Goal: Information Seeking & Learning: Learn about a topic

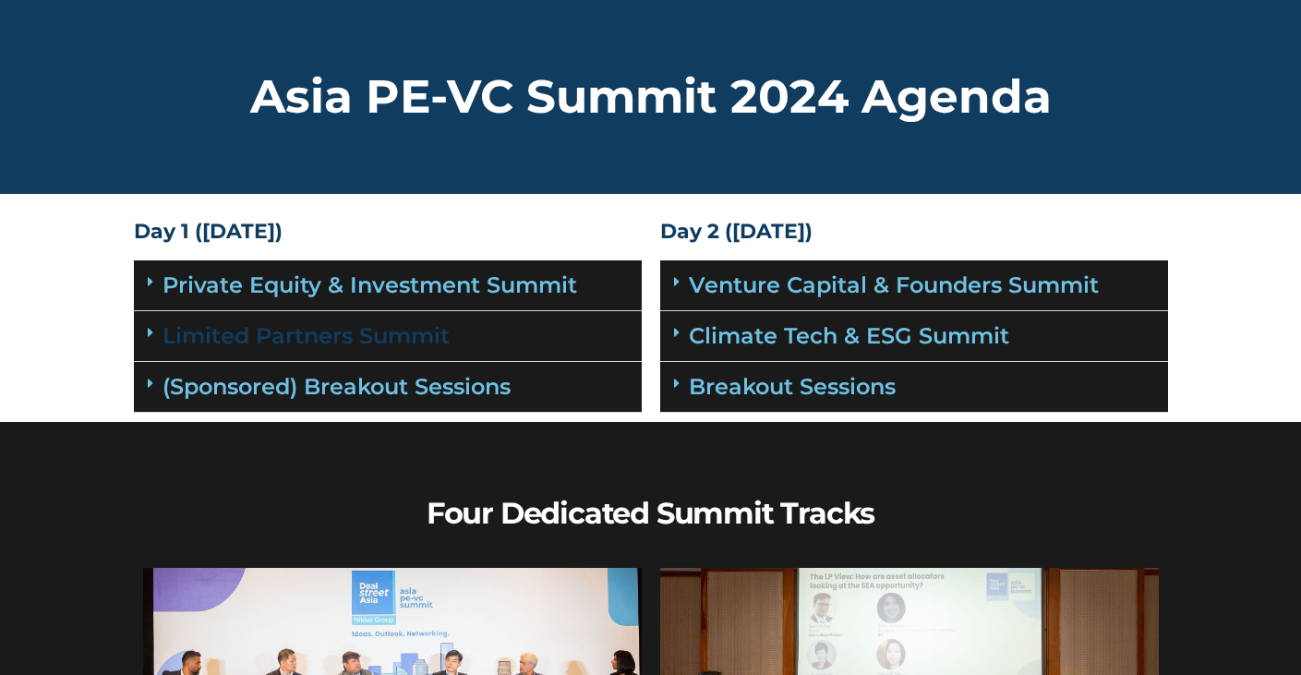
click at [364, 333] on link "Limited Partners Summit" at bounding box center [305, 335] width 287 height 27
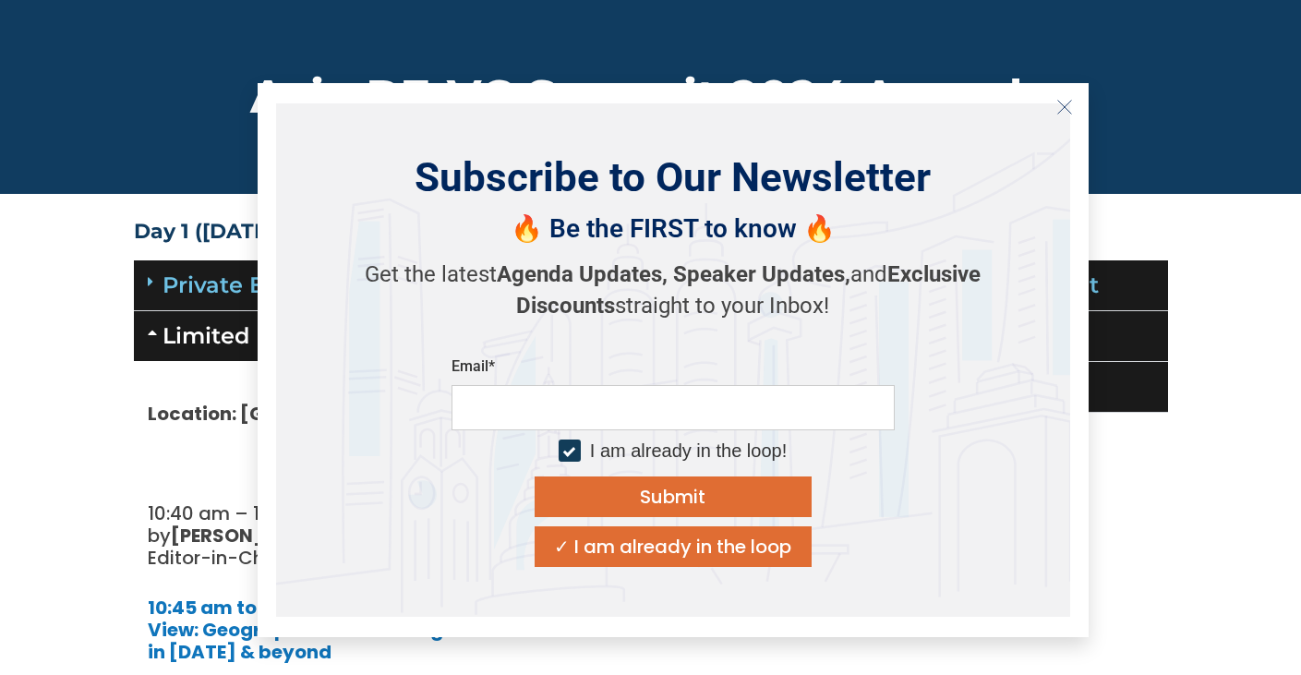
click at [1062, 110] on icon "Close" at bounding box center [1064, 107] width 17 height 17
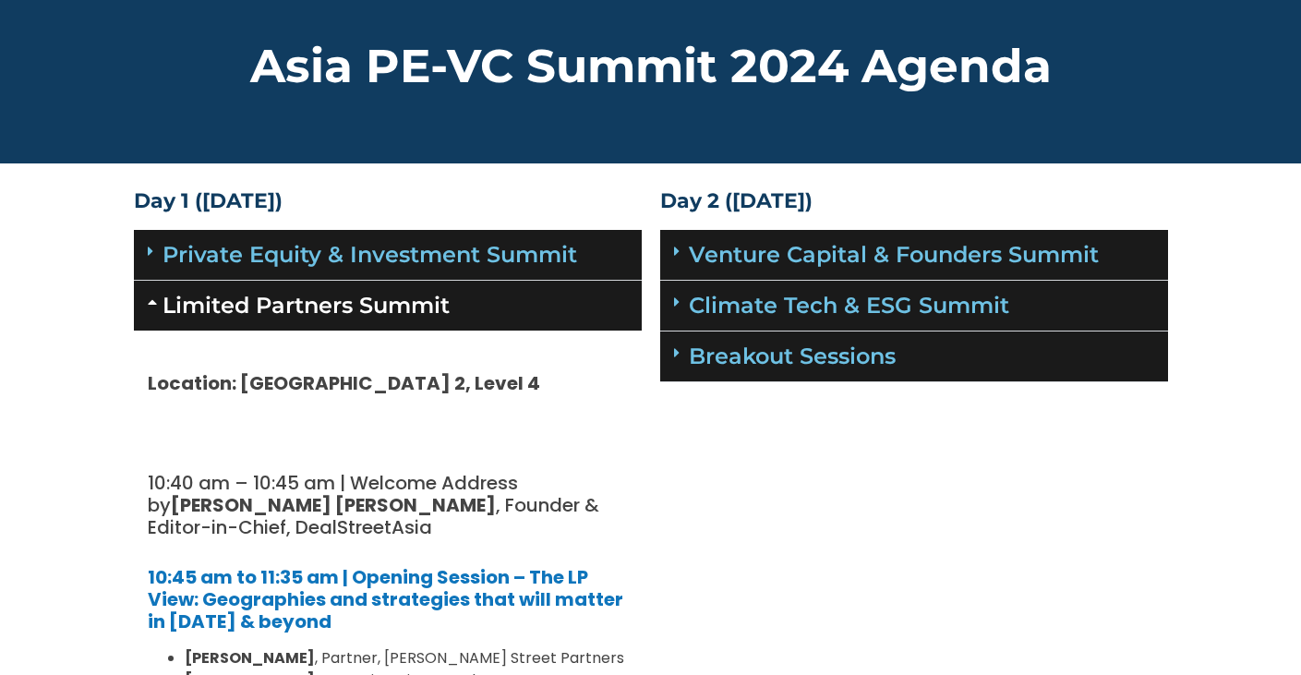
scroll to position [37, 0]
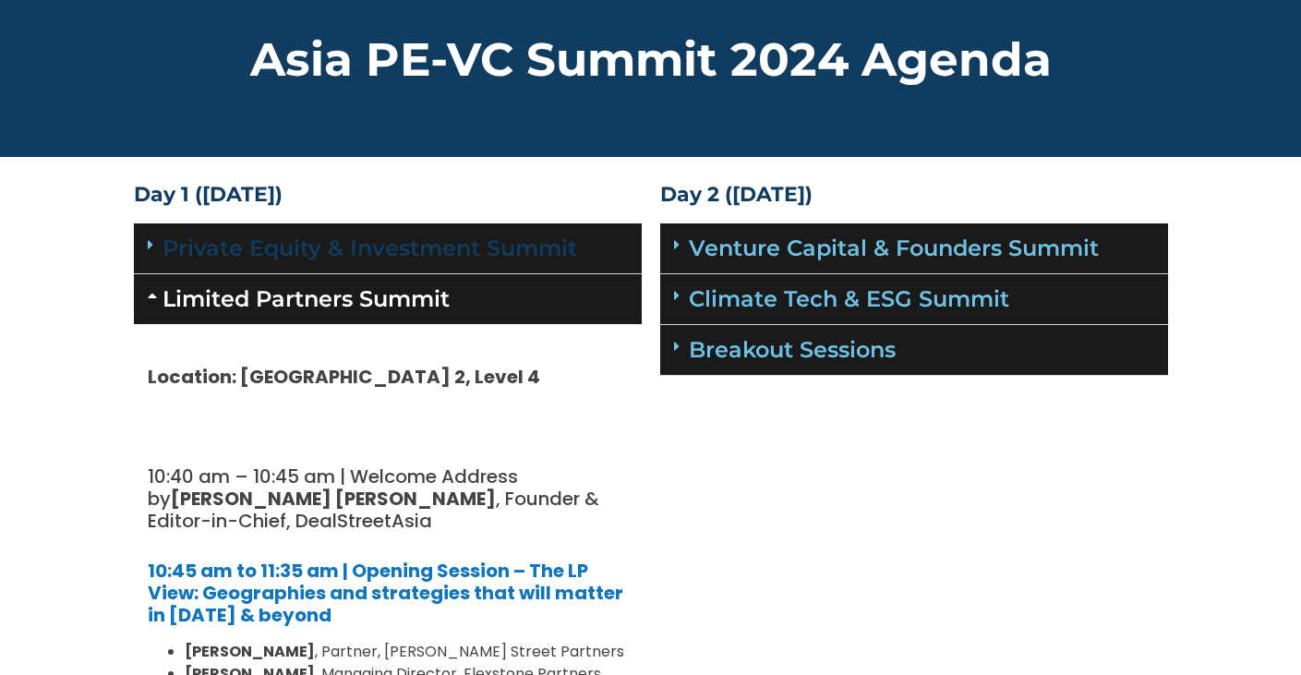
click at [437, 250] on link "Private Equity & Investment Summit" at bounding box center [369, 247] width 414 height 27
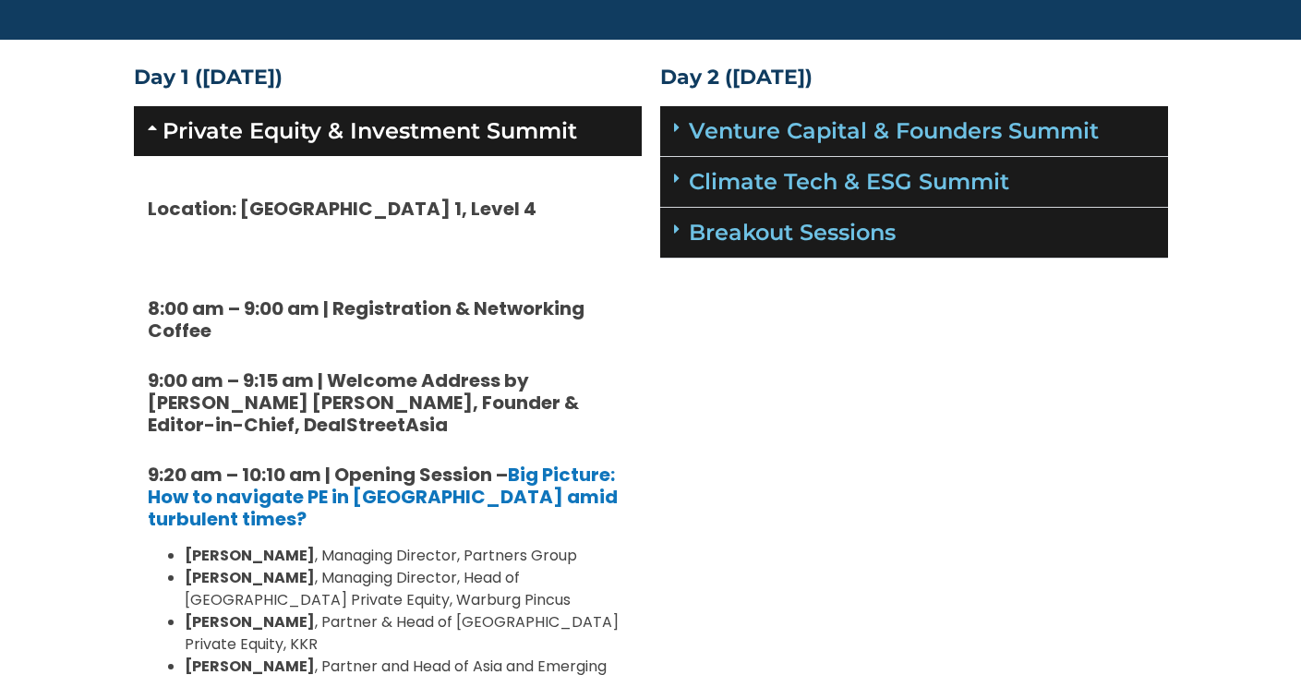
scroll to position [159, 0]
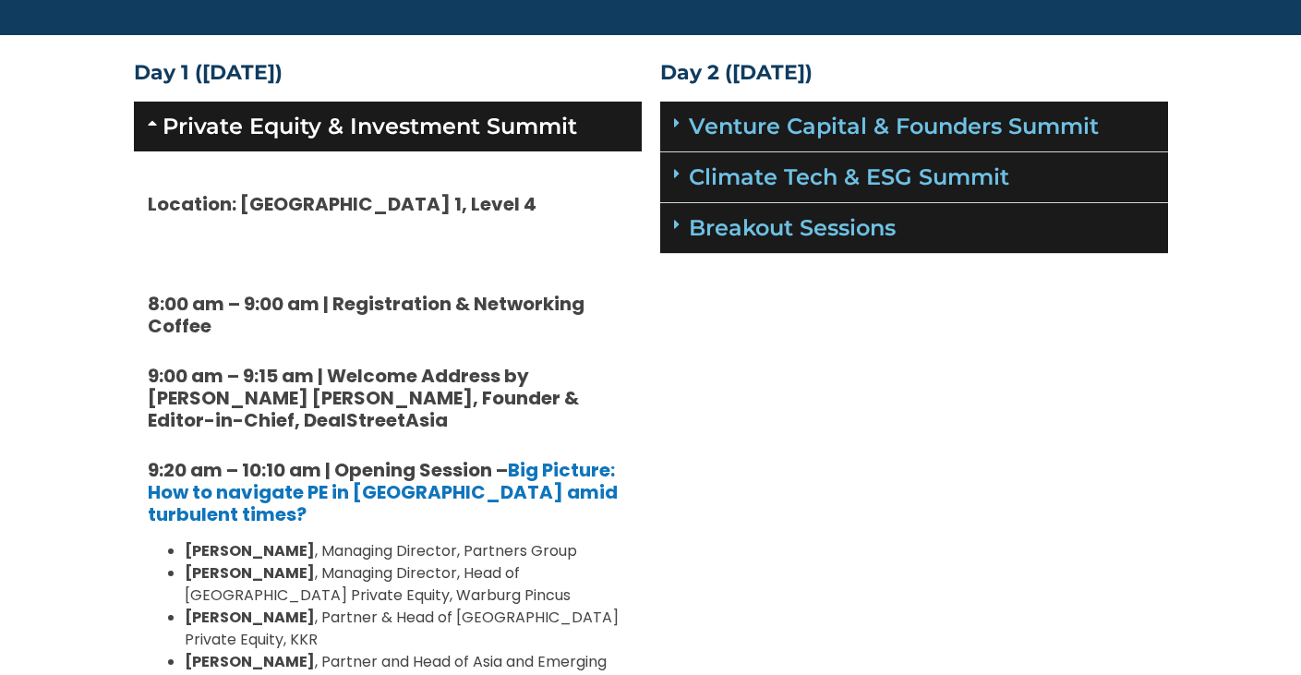
click at [432, 127] on link "Private Equity & Investment Summit" at bounding box center [369, 126] width 414 height 27
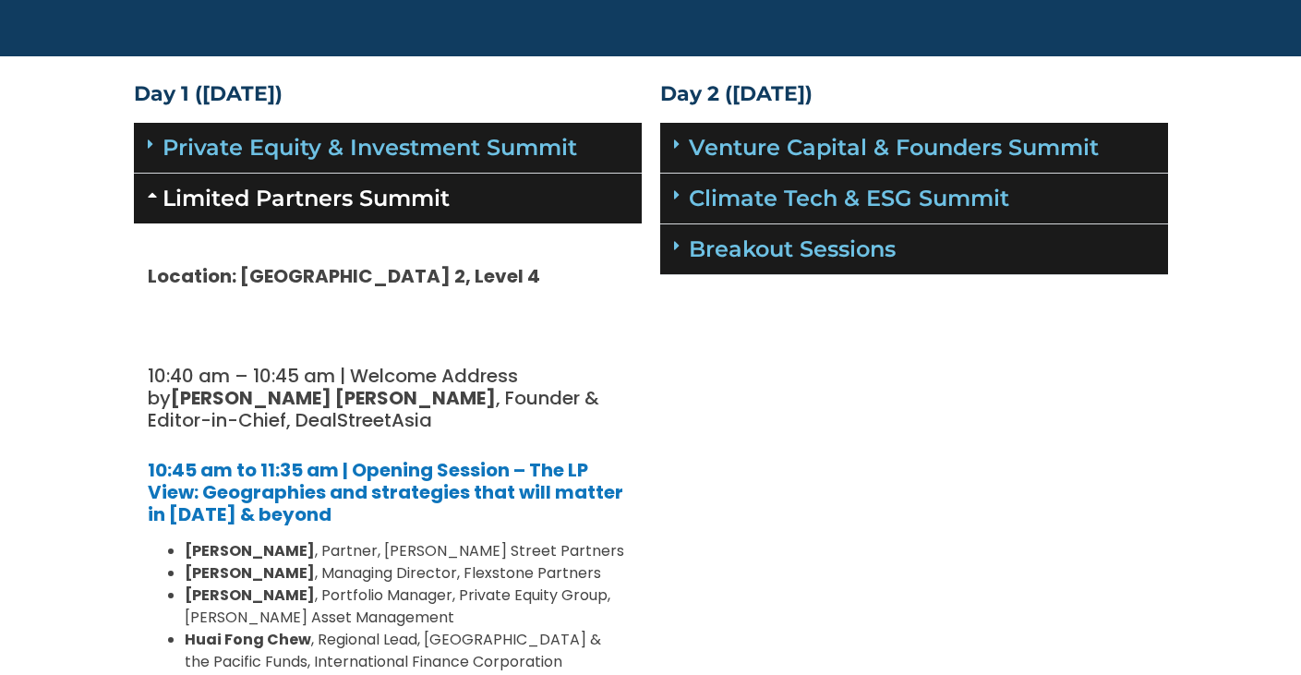
scroll to position [0, 0]
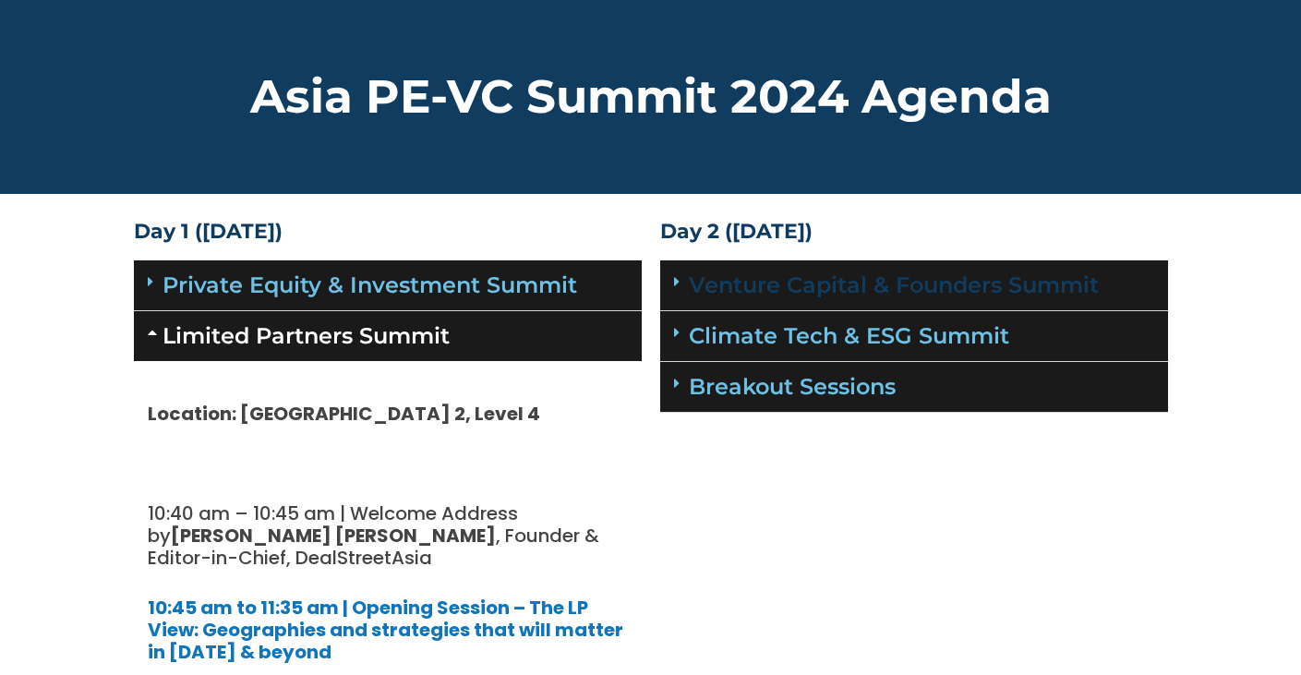
click at [786, 281] on link "Venture Capital & Founders​ Summit" at bounding box center [894, 284] width 410 height 27
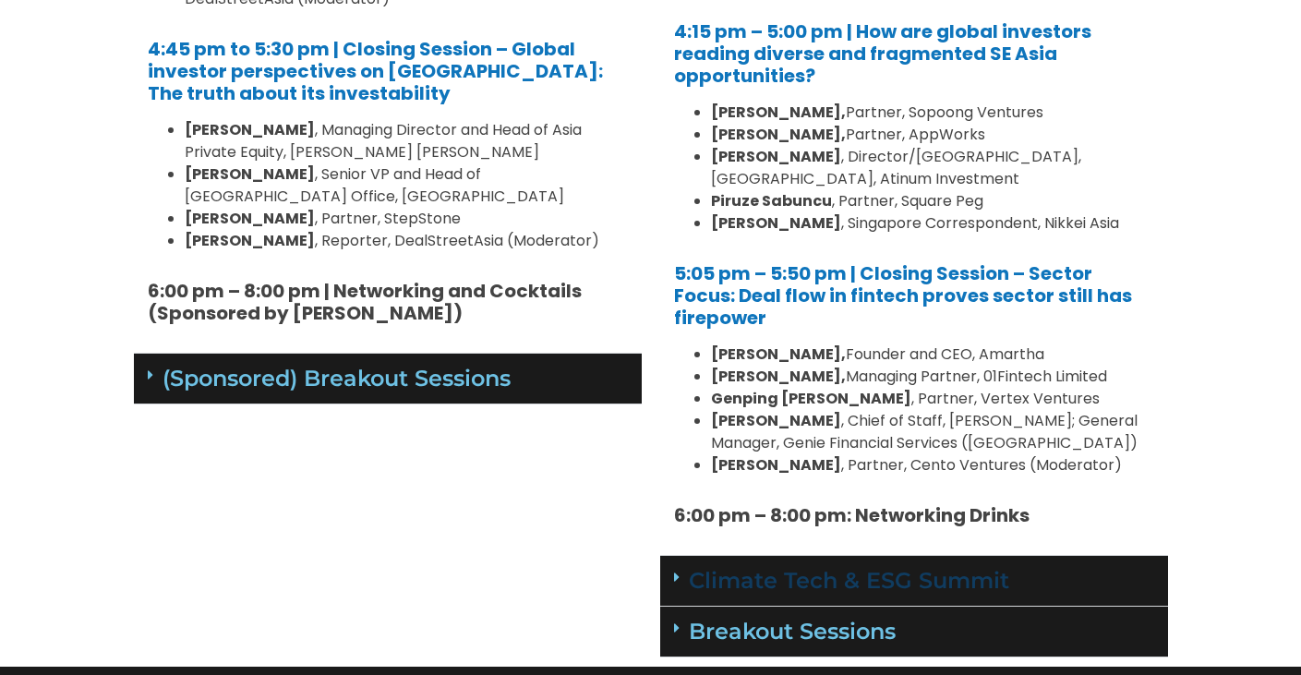
scroll to position [2297, 0]
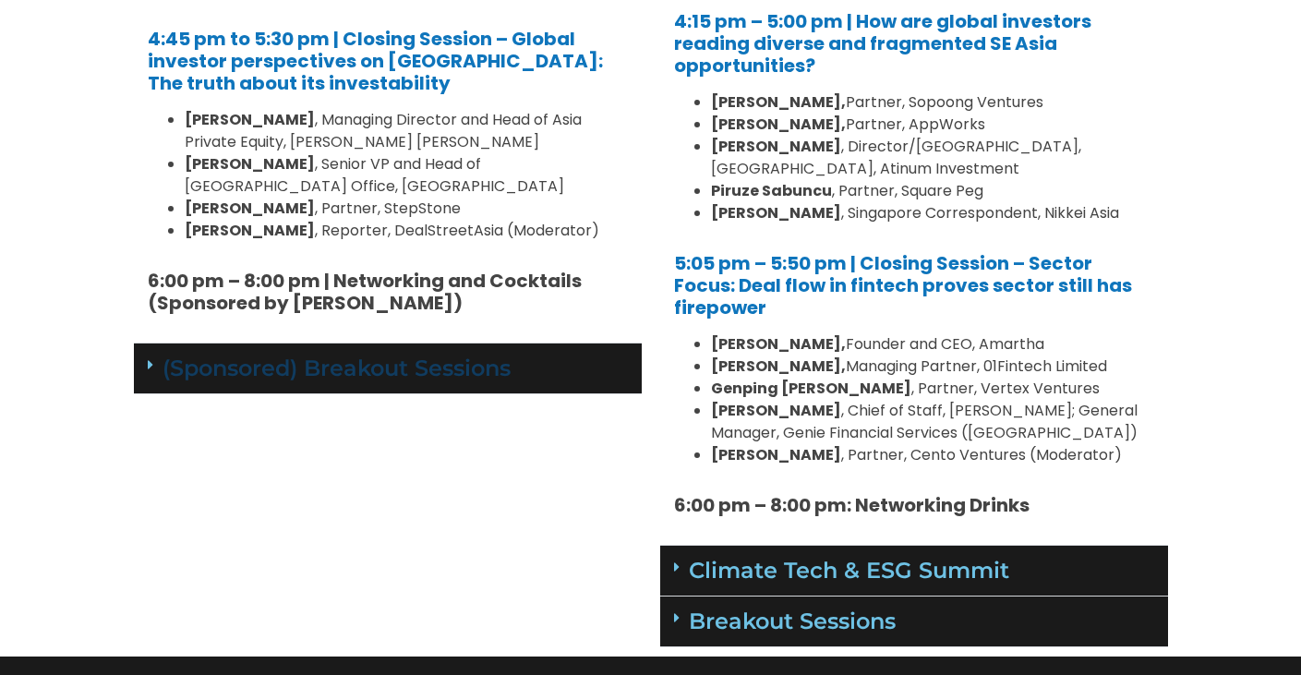
click at [488, 354] on link "(Sponsored) Breakout Sessions" at bounding box center [336, 367] width 348 height 27
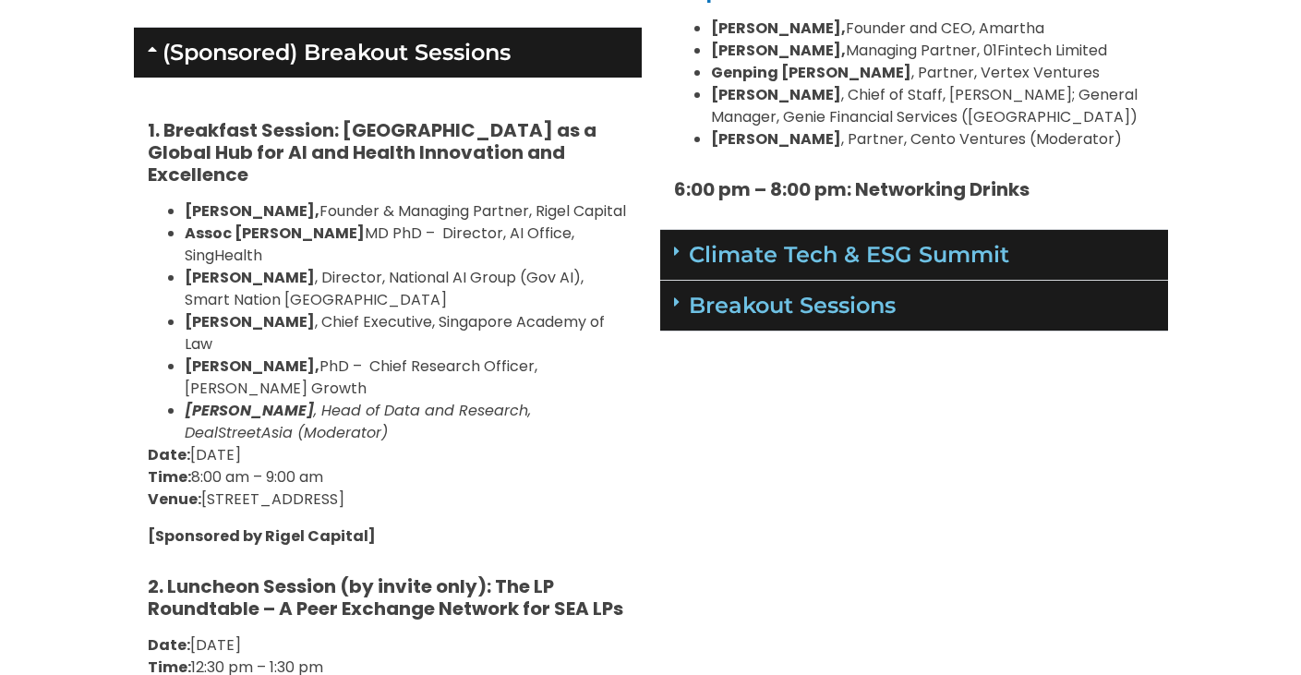
scroll to position [2598, 0]
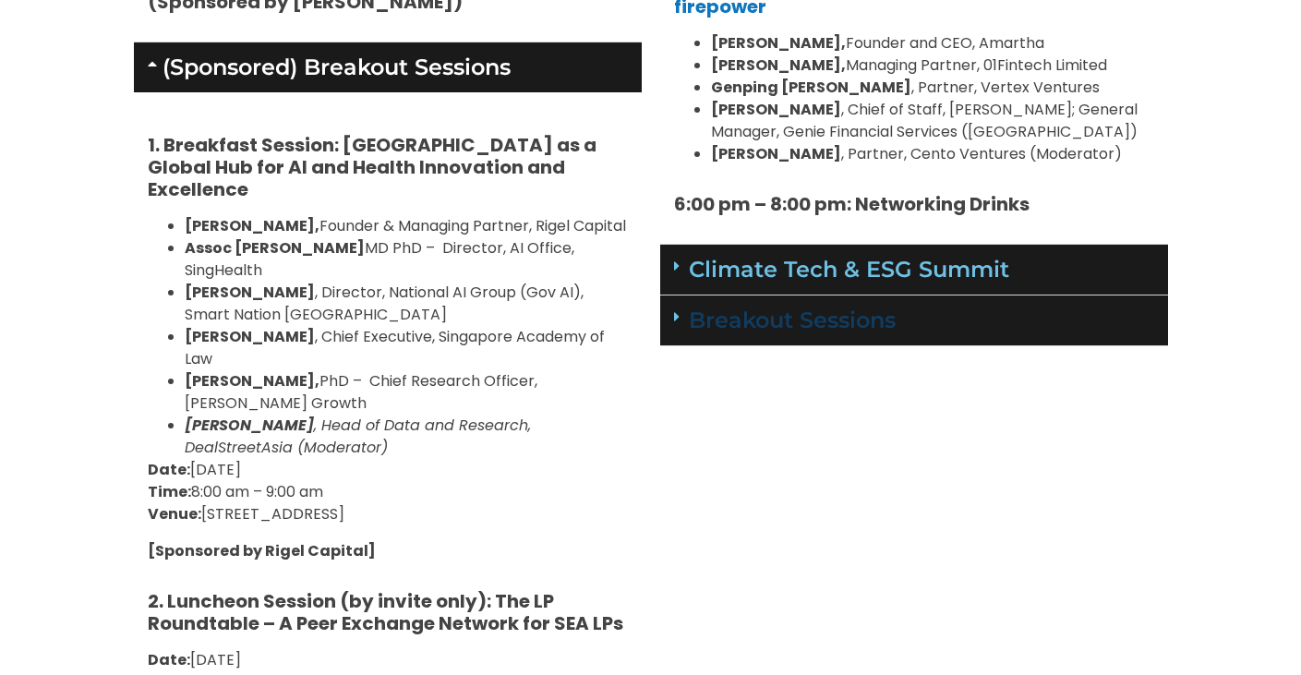
click at [821, 306] on link "Breakout Sessions" at bounding box center [792, 319] width 207 height 27
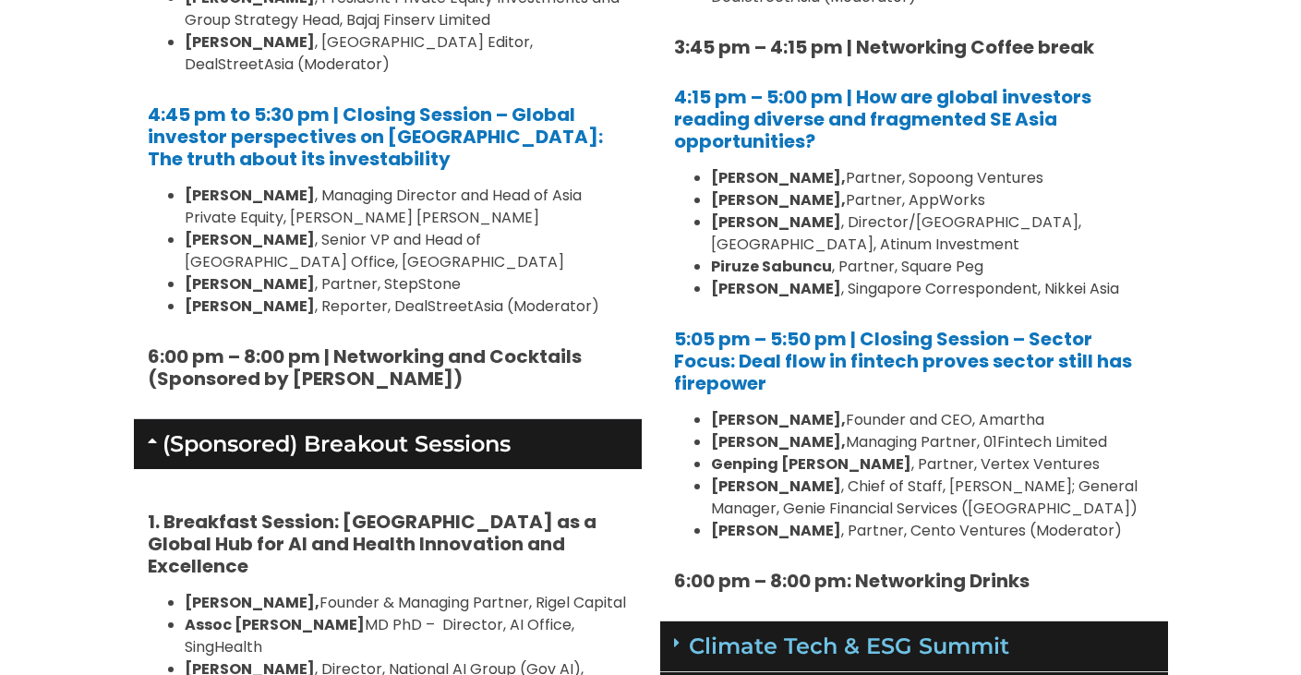
scroll to position [2187, 0]
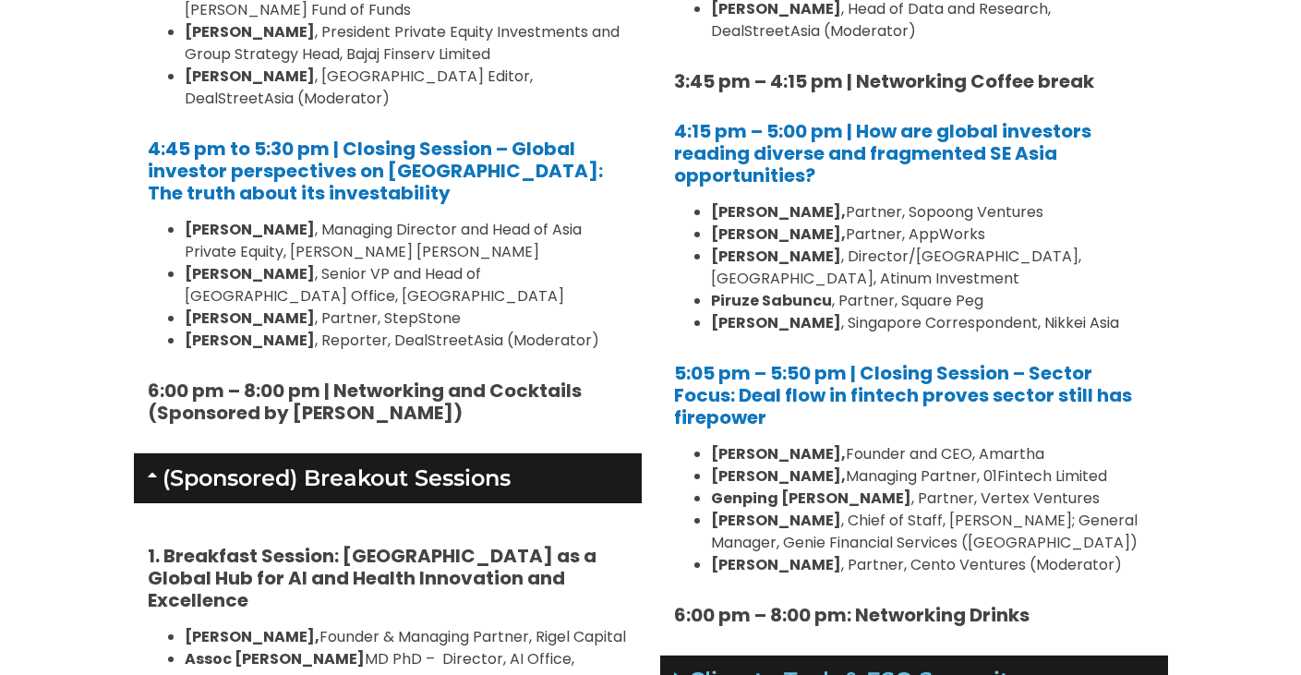
click at [493, 464] on link "(Sponsored) Breakout Sessions" at bounding box center [336, 477] width 348 height 27
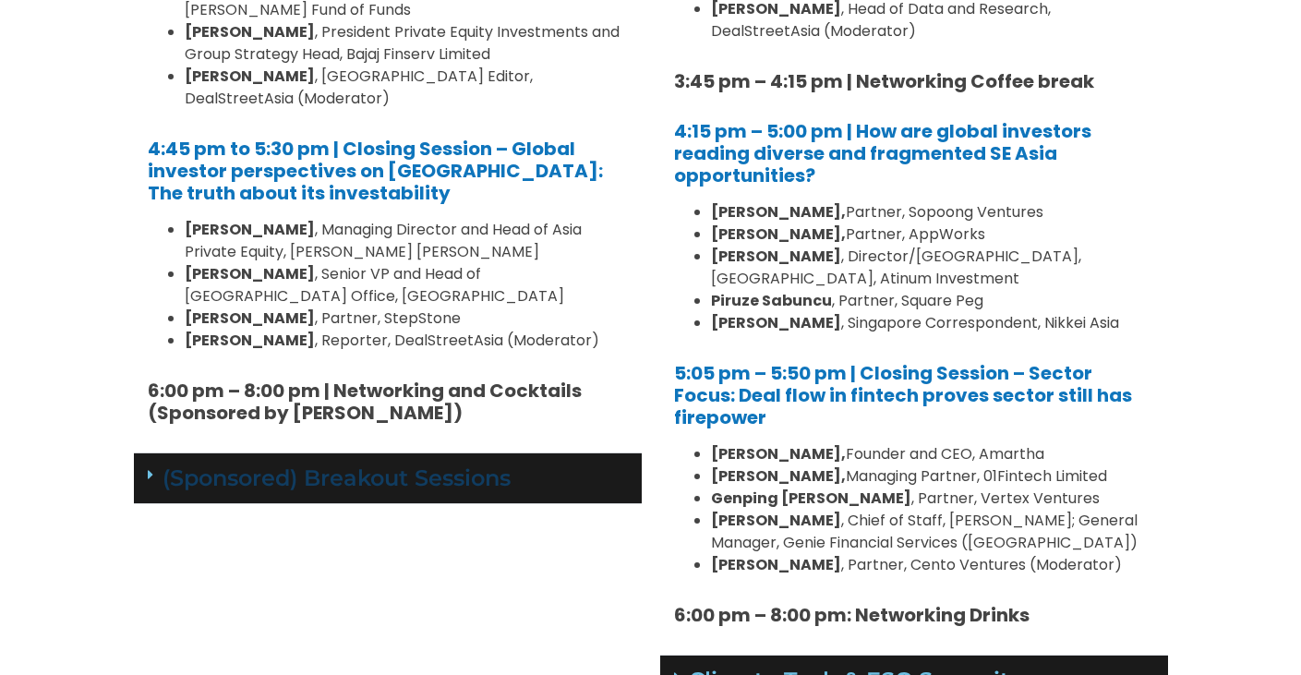
click at [493, 464] on link "(Sponsored) Breakout Sessions" at bounding box center [336, 477] width 348 height 27
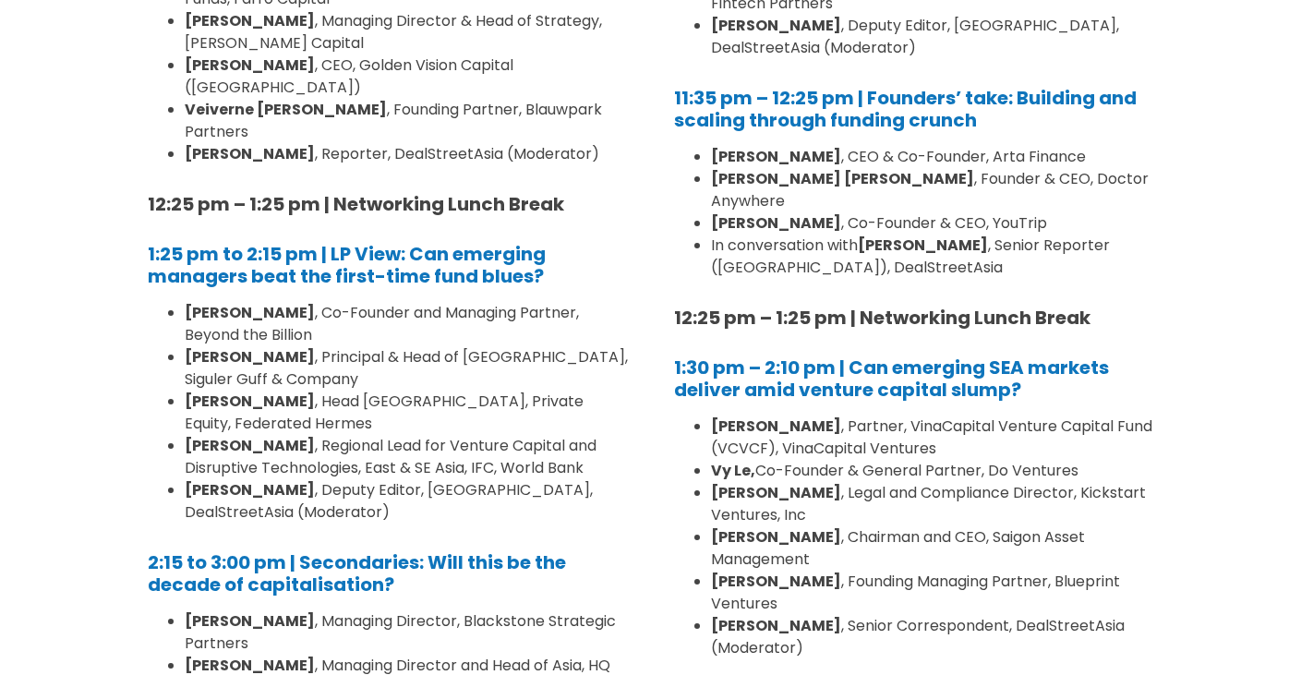
scroll to position [0, 0]
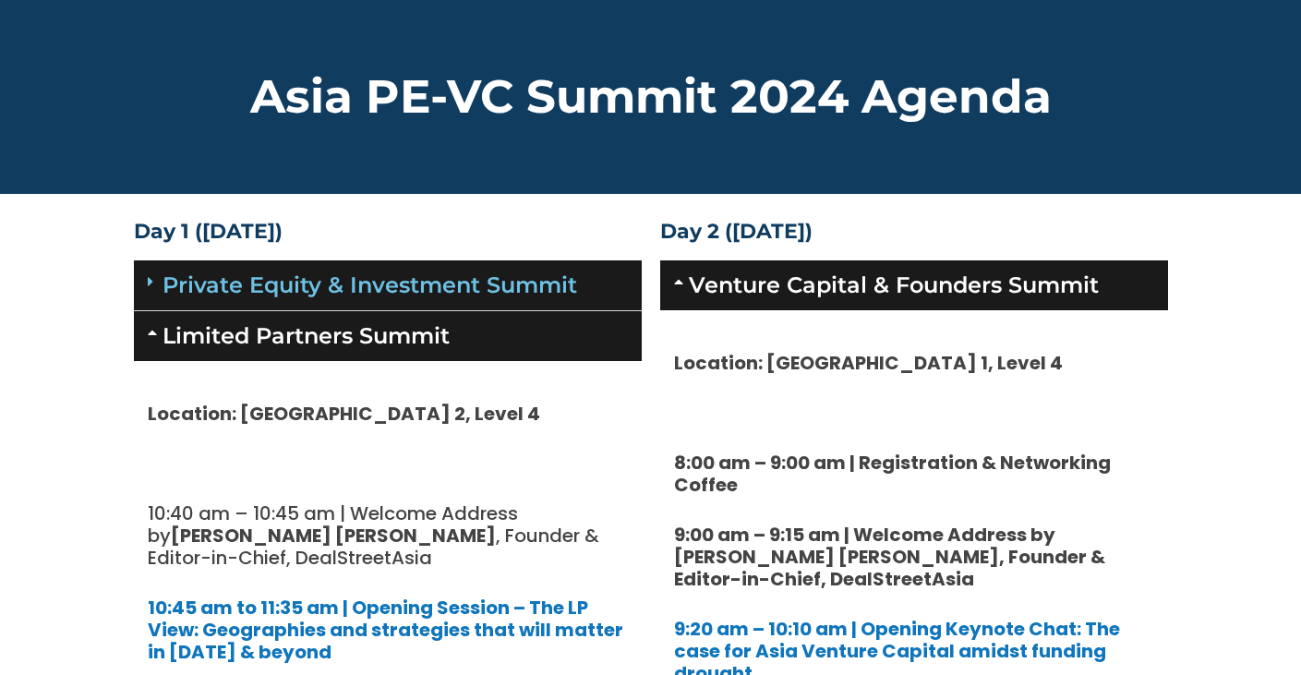
click at [384, 234] on h4 "Day 1 (17th September)" at bounding box center [388, 232] width 508 height 20
click at [380, 186] on div "Asia PE-VC Summit 2024 Agenda" at bounding box center [651, 97] width 1052 height 194
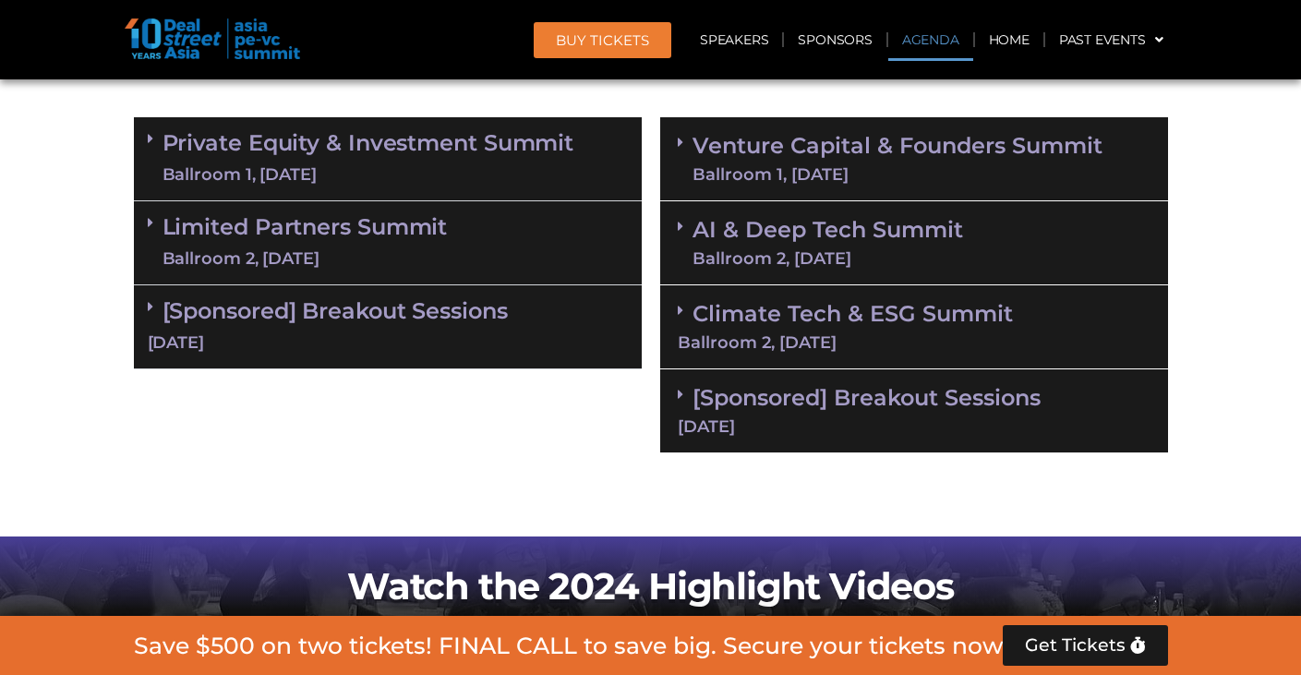
scroll to position [1121, 0]
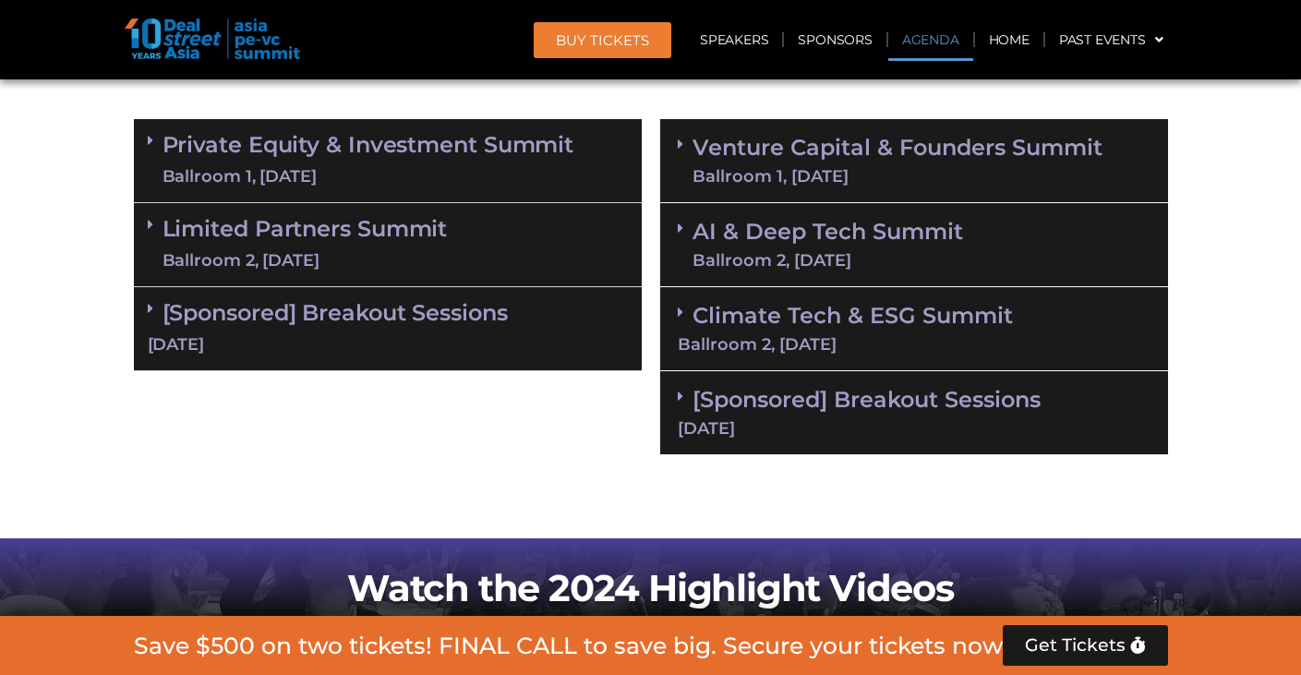
click at [446, 333] on div "[DATE]" at bounding box center [388, 344] width 480 height 23
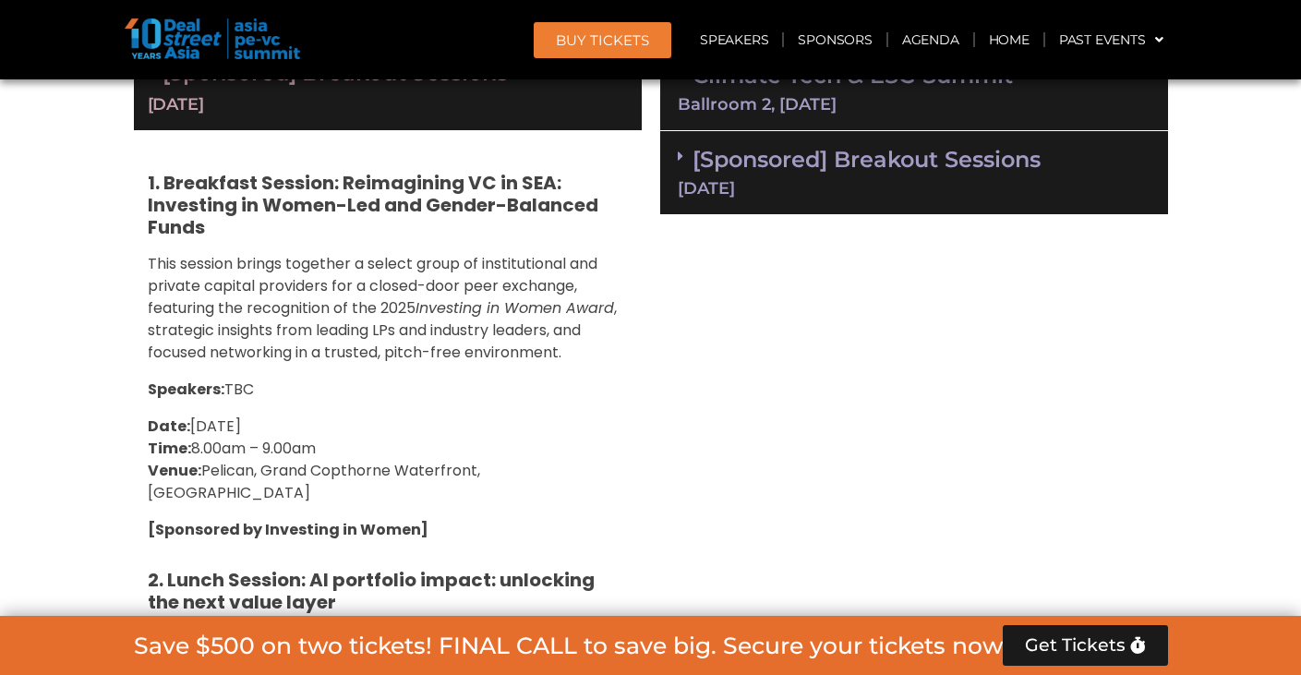
scroll to position [1350, 0]
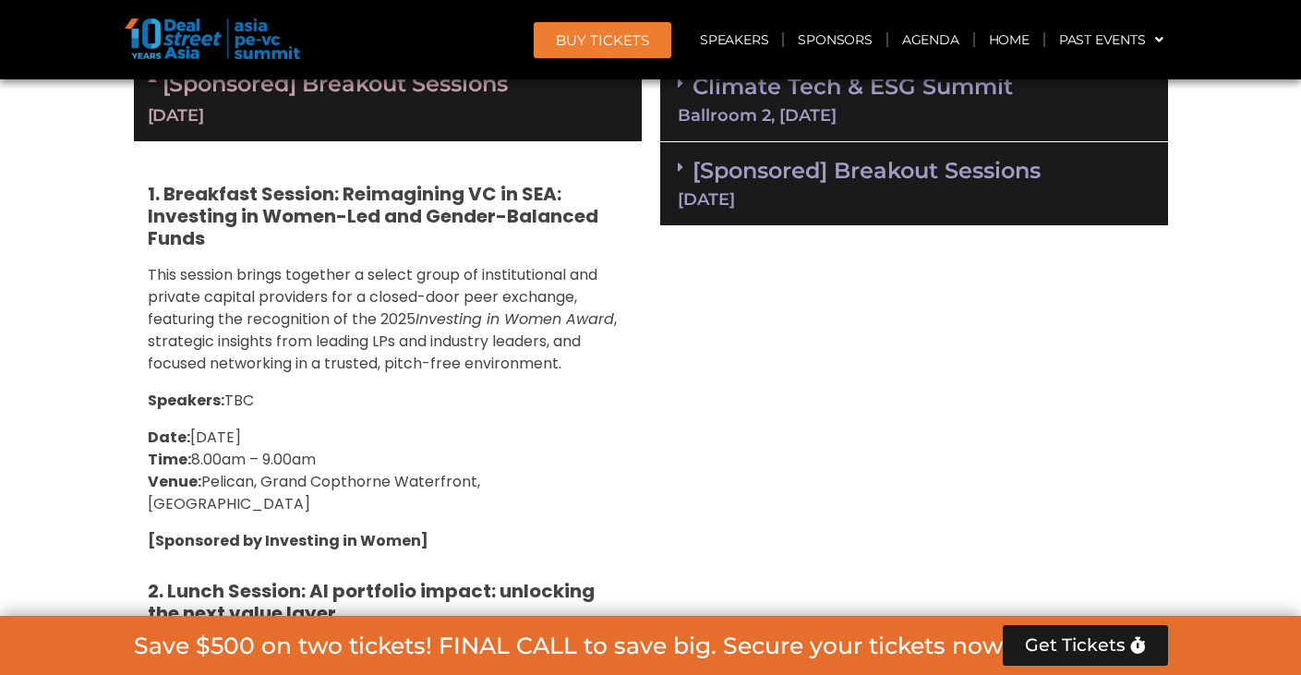
click at [821, 174] on link "[Sponsored] Breakout Sessions [DATE]" at bounding box center [914, 182] width 473 height 51
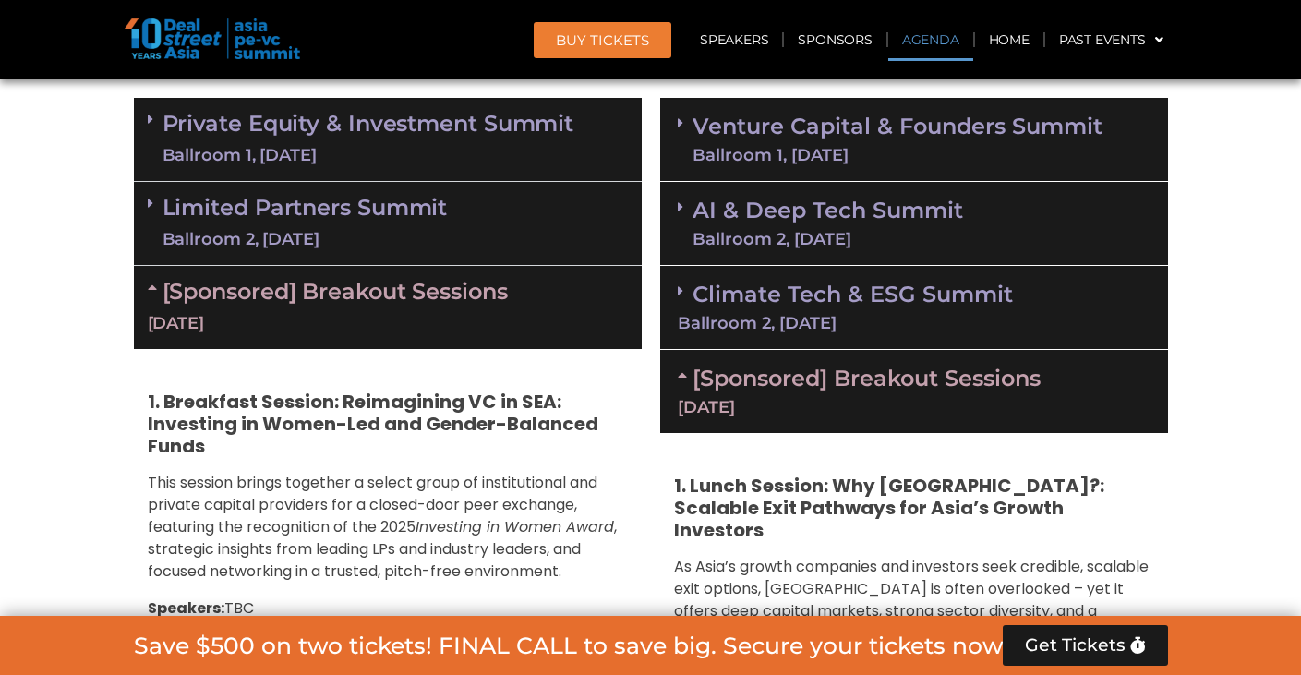
scroll to position [1114, 0]
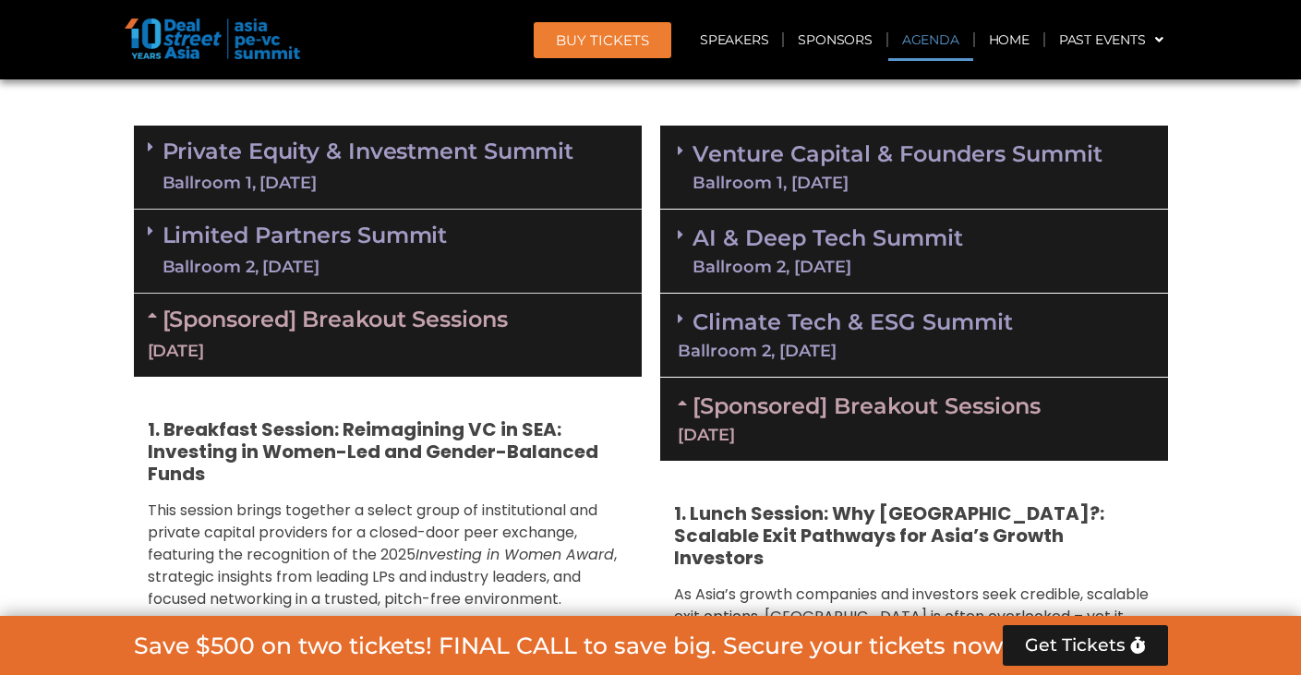
click at [858, 182] on div "Ballroom 1, [DATE]" at bounding box center [897, 182] width 410 height 17
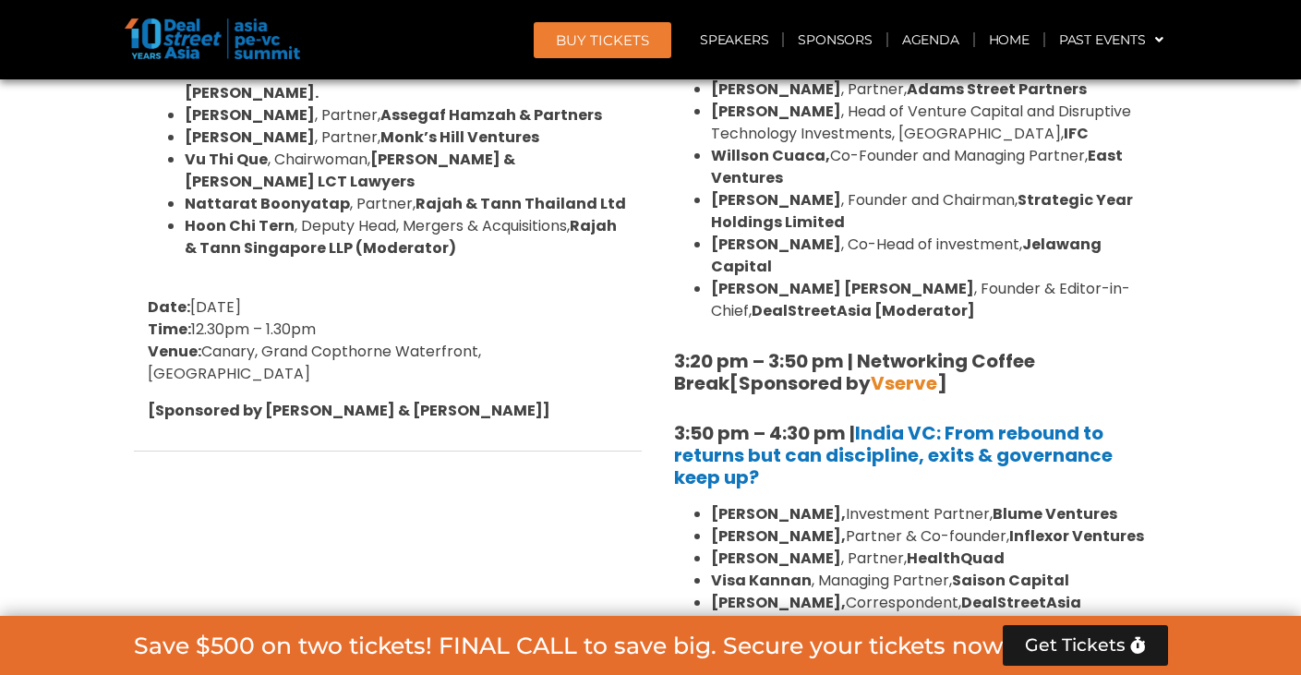
scroll to position [2756, 0]
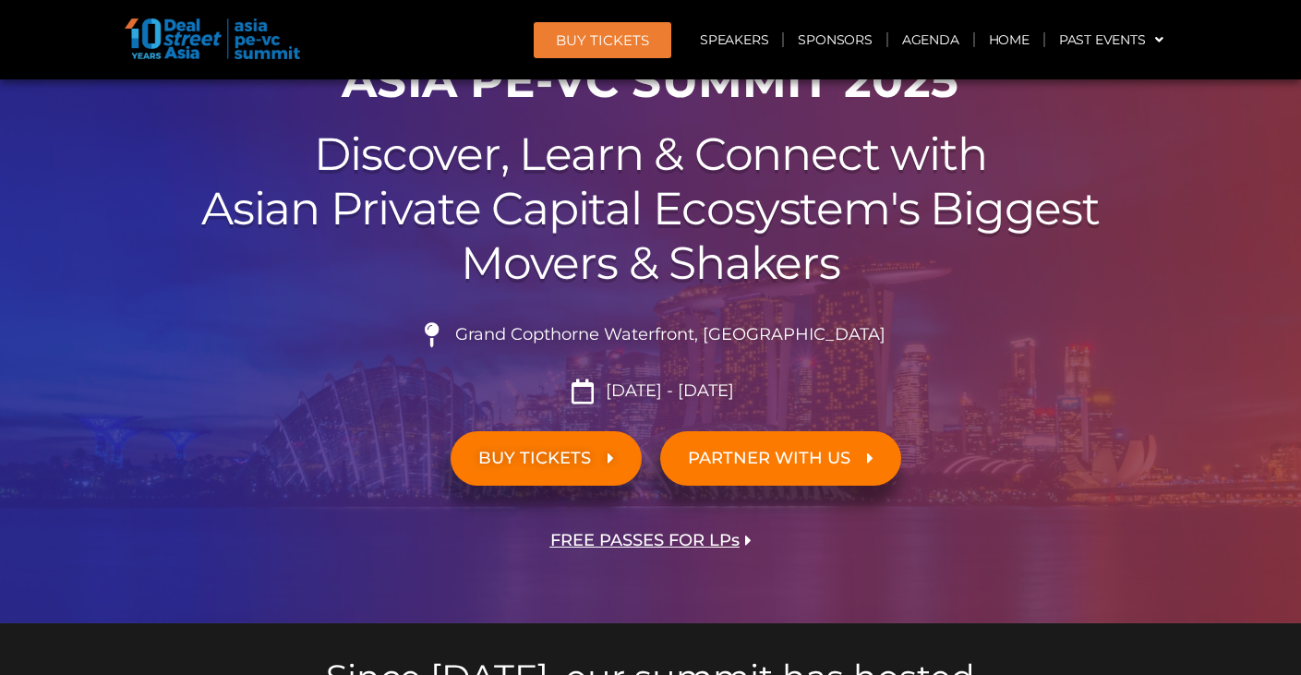
scroll to position [138, 0]
